Goal: Complete application form

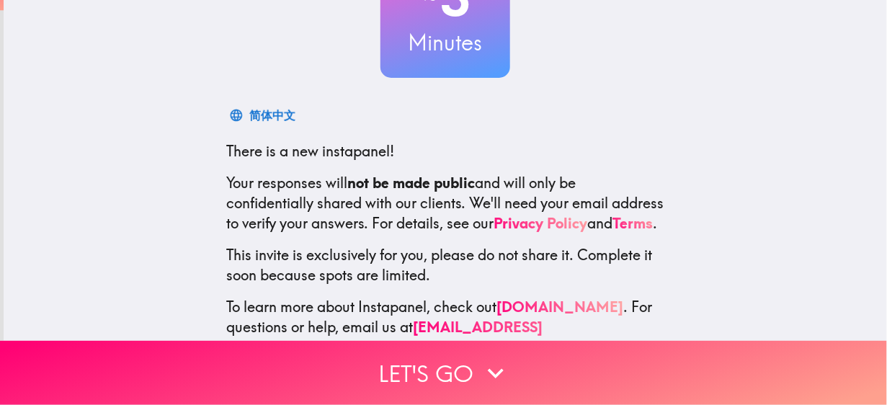
scroll to position [194, 0]
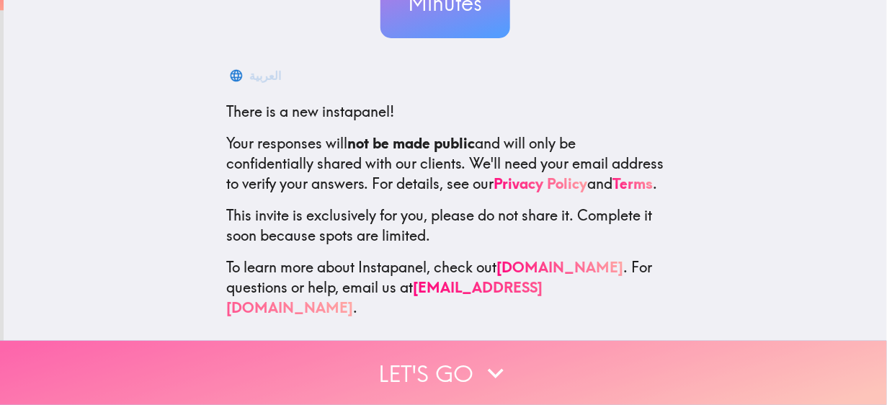
click at [427, 356] on button "Let's go" at bounding box center [443, 373] width 887 height 64
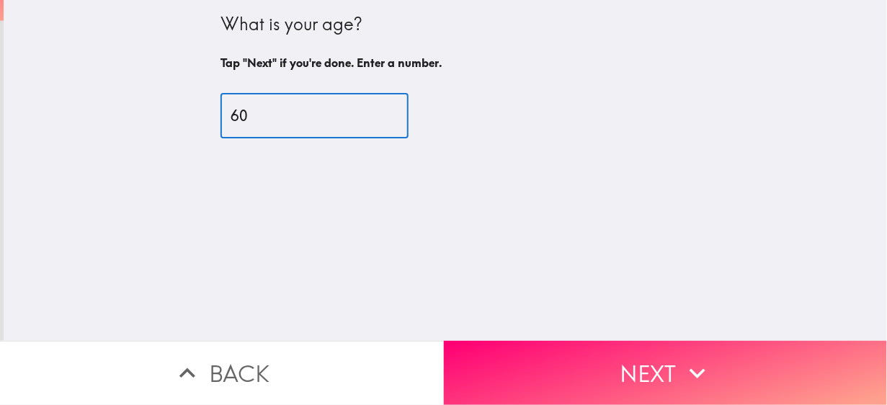
click at [370, 110] on input "60" at bounding box center [314, 116] width 188 height 45
click at [370, 110] on input "61" at bounding box center [314, 116] width 188 height 45
click at [370, 110] on input "62" at bounding box center [314, 116] width 188 height 45
type input "63"
click at [370, 110] on input "63" at bounding box center [314, 116] width 188 height 45
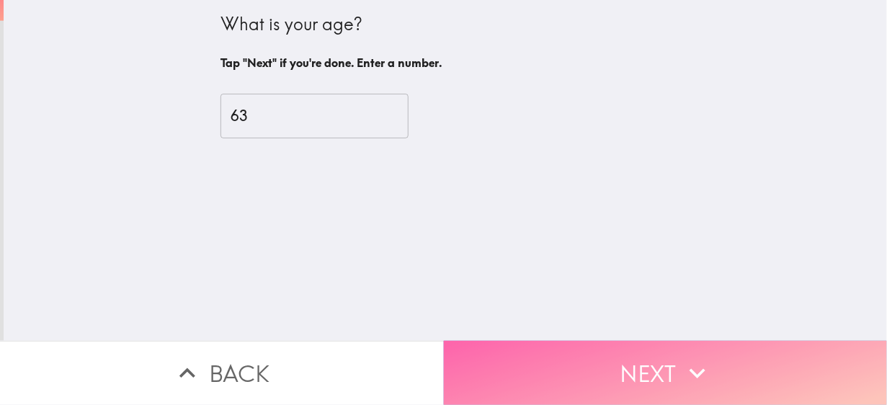
click at [502, 357] on button "Next" at bounding box center [666, 373] width 444 height 64
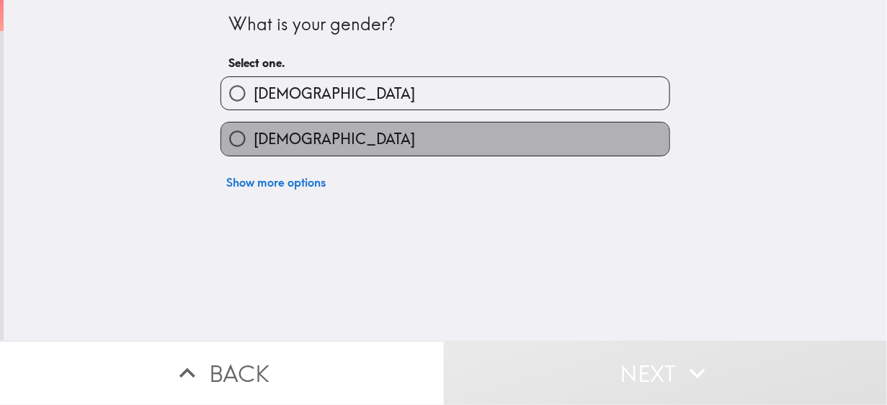
click at [357, 145] on label "[DEMOGRAPHIC_DATA]" at bounding box center [445, 138] width 448 height 32
click at [254, 145] on input "[DEMOGRAPHIC_DATA]" at bounding box center [237, 138] width 32 height 32
radio input "true"
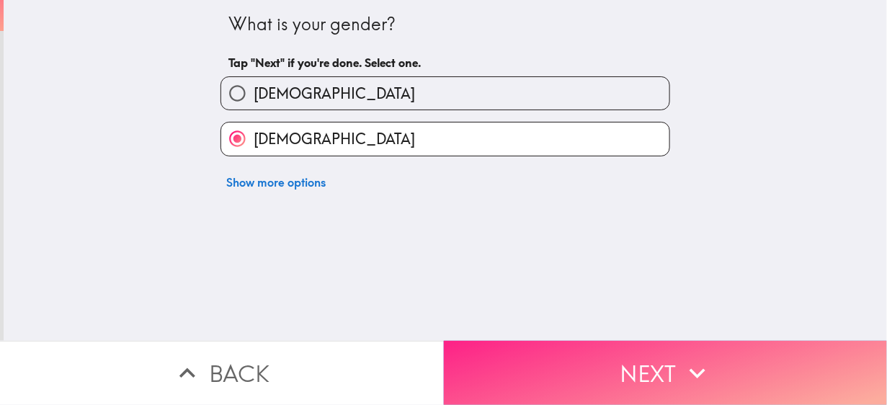
click at [550, 357] on button "Next" at bounding box center [666, 373] width 444 height 64
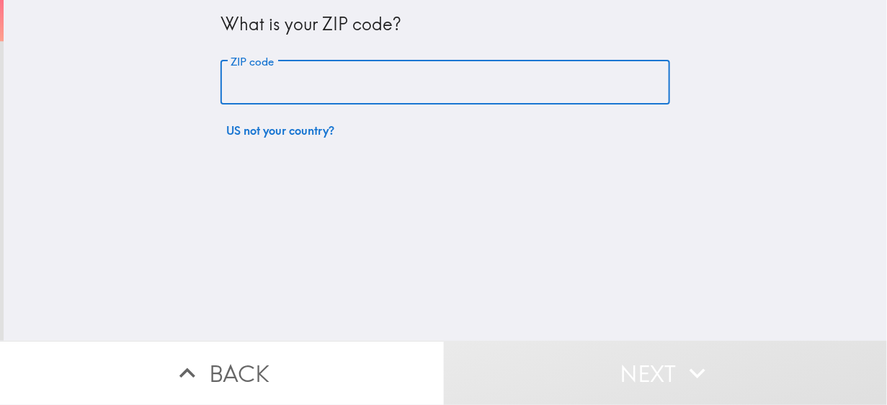
click at [379, 89] on input "ZIP code" at bounding box center [444, 82] width 449 height 45
type input "49707"
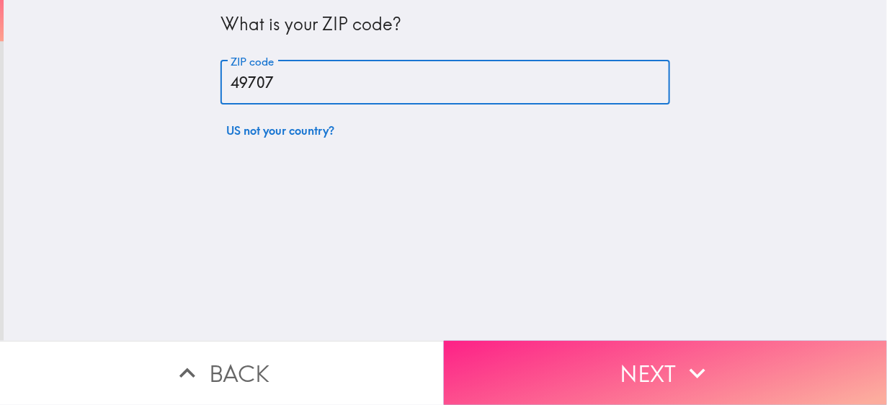
click at [618, 341] on button "Next" at bounding box center [666, 373] width 444 height 64
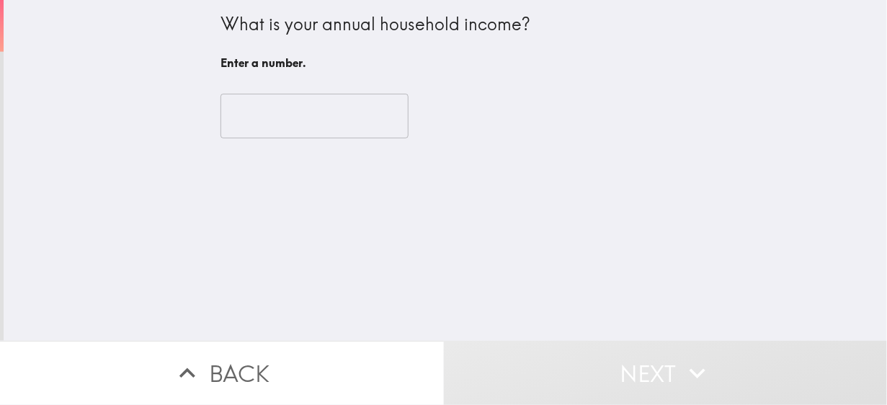
click at [314, 114] on input "number" at bounding box center [314, 116] width 188 height 45
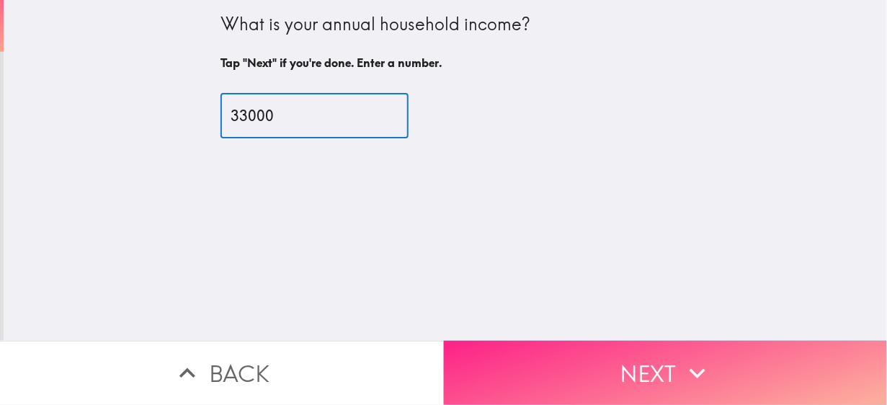
type input "33000"
click at [700, 358] on icon "button" at bounding box center [697, 373] width 32 height 32
